Goal: Information Seeking & Learning: Find specific fact

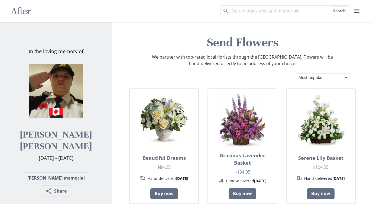
click at [20, 17] on div "After" at bounding box center [21, 11] width 20 height 22
click at [19, 13] on icon "After" at bounding box center [21, 11] width 20 height 10
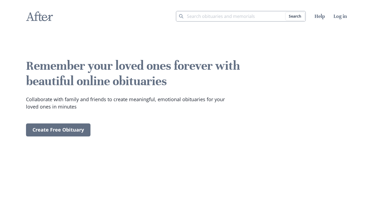
click at [222, 18] on input "Search term" at bounding box center [241, 16] width 130 height 11
click at [294, 15] on button "Search" at bounding box center [296, 16] width 20 height 9
drag, startPoint x: 243, startPoint y: 59, endPoint x: 224, endPoint y: 69, distance: 21.3
click at [266, 88] on video at bounding box center [306, 108] width 81 height 41
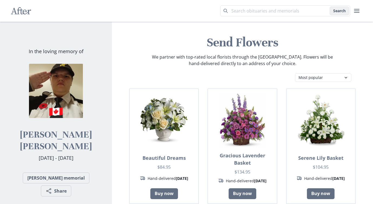
click at [338, 10] on button "Search" at bounding box center [340, 11] width 20 height 9
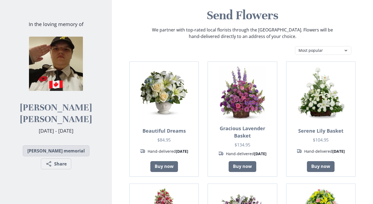
click at [47, 152] on link "[PERSON_NAME] memorial" at bounding box center [56, 150] width 67 height 11
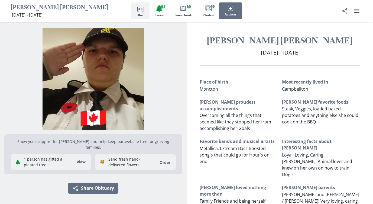
click at [144, 15] on button "Person profile Bio" at bounding box center [140, 10] width 18 height 17
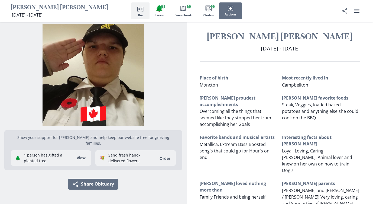
scroll to position [4, 0]
click at [159, 14] on span "Trees" at bounding box center [159, 15] width 9 height 4
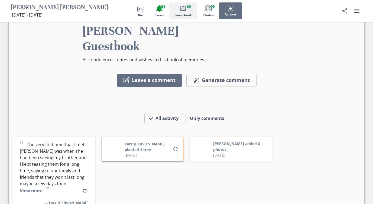
scroll to position [835, 0]
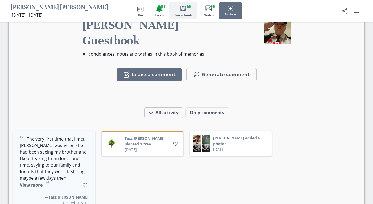
click at [43, 182] on button "View more" at bounding box center [31, 185] width 23 height 6
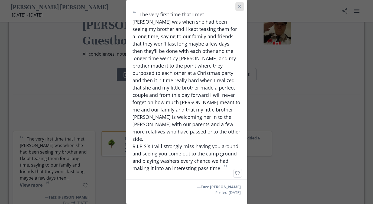
click at [241, 8] on icon "Close" at bounding box center [239, 6] width 3 height 3
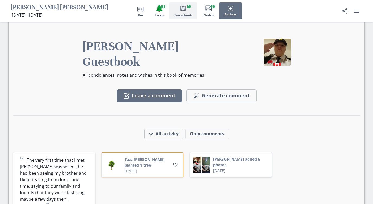
scroll to position [781, 0]
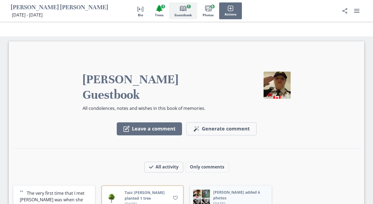
click at [227, 189] on button "[PERSON_NAME] added 6 photos" at bounding box center [240, 194] width 55 height 11
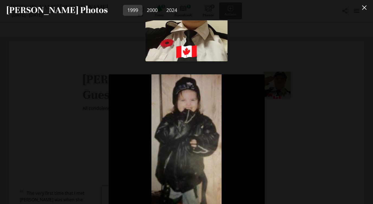
scroll to position [0, 0]
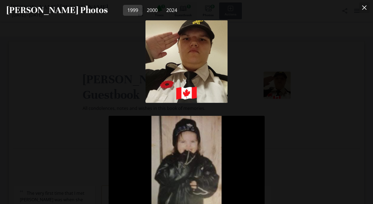
click at [367, 8] on icon "Close" at bounding box center [365, 7] width 4 height 4
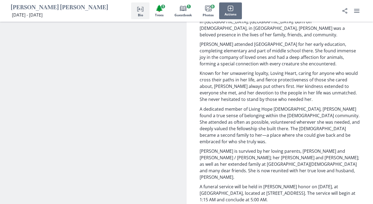
scroll to position [293, 0]
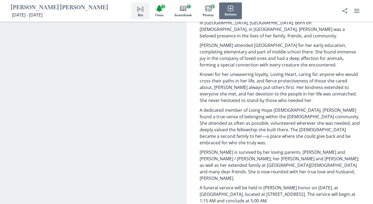
click at [199, 149] on div "Obituary [PERSON_NAME] "BullDogg" [PERSON_NAME], 27, passed away on [DATE]. 202…" at bounding box center [280, 111] width 187 height 229
click at [234, 145] on div "[PERSON_NAME] "BullDogg" [PERSON_NAME], 27, passed away on [DATE]. 2025, in [GE…" at bounding box center [280, 119] width 161 height 213
drag, startPoint x: 308, startPoint y: 162, endPoint x: 304, endPoint y: 162, distance: 3.5
click at [307, 184] on p "A funeral service will be held in [PERSON_NAME] honor on [DATE], at [GEOGRAPHIC…" at bounding box center [280, 194] width 161 height 20
click at [284, 184] on p "A funeral service will be held in [PERSON_NAME] honor on [DATE], at [GEOGRAPHIC…" at bounding box center [280, 194] width 161 height 20
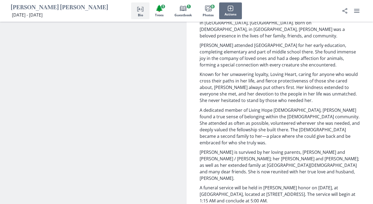
click at [276, 184] on p "A funeral service will be held in [PERSON_NAME] honor on [DATE], at [GEOGRAPHIC…" at bounding box center [280, 194] width 161 height 20
click at [201, 184] on p "A funeral service will be held in [PERSON_NAME] honor on [DATE], at [GEOGRAPHIC…" at bounding box center [280, 194] width 161 height 20
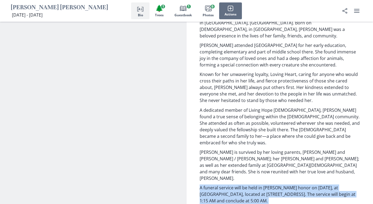
drag, startPoint x: 201, startPoint y: 149, endPoint x: 206, endPoint y: 150, distance: 5.3
click at [206, 184] on p "A funeral service will be held in [PERSON_NAME] honor on [DATE], at [GEOGRAPHIC…" at bounding box center [280, 194] width 161 height 20
click at [207, 184] on p "A funeral service will be held in [PERSON_NAME] honor on [DATE], at [GEOGRAPHIC…" at bounding box center [280, 194] width 161 height 20
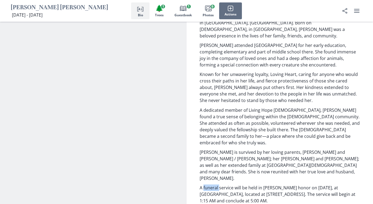
click at [207, 184] on p "A funeral service will be held in [PERSON_NAME] honor on [DATE], at [GEOGRAPHIC…" at bounding box center [280, 194] width 161 height 20
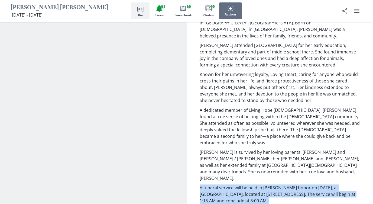
copy div "A funeral service will be held in [PERSON_NAME] honor on [DATE], at [GEOGRAPHIC…"
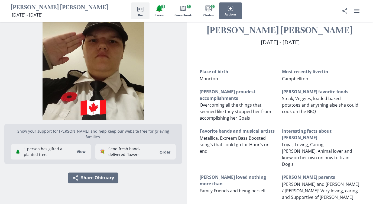
scroll to position [0, 0]
